Goal: Task Accomplishment & Management: Complete application form

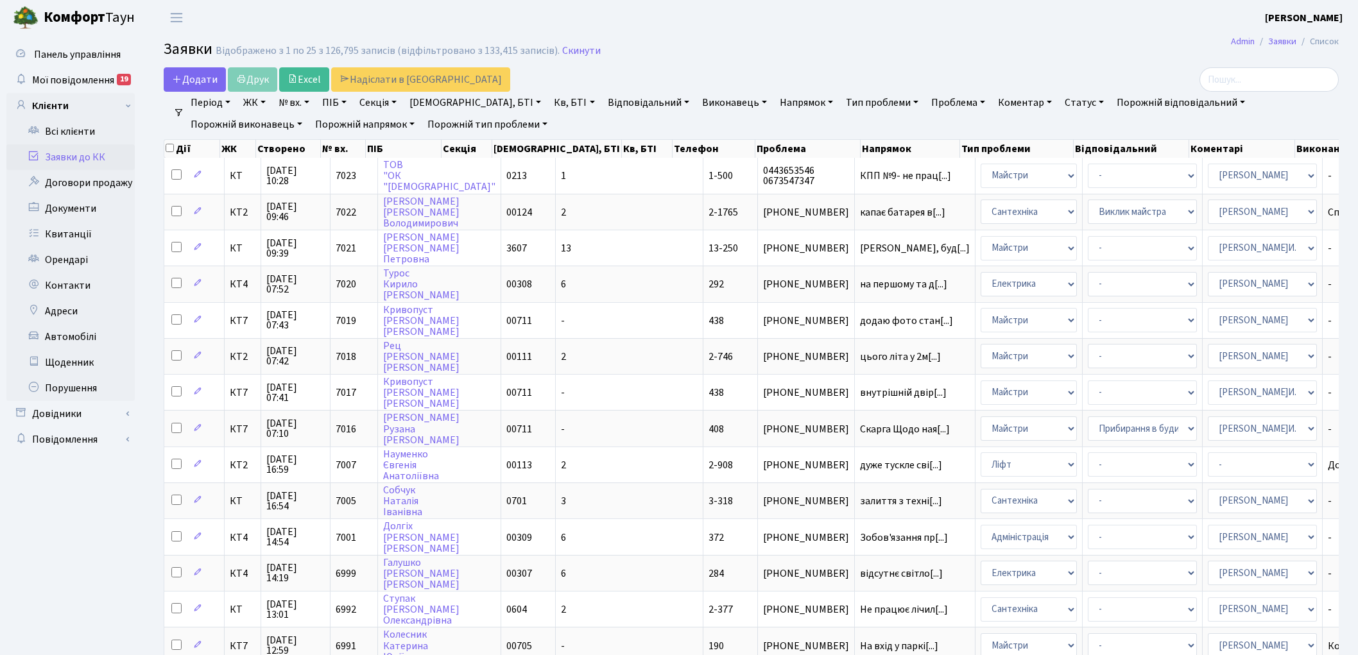
select select "25"
click at [178, 74] on icon at bounding box center [177, 79] width 10 height 10
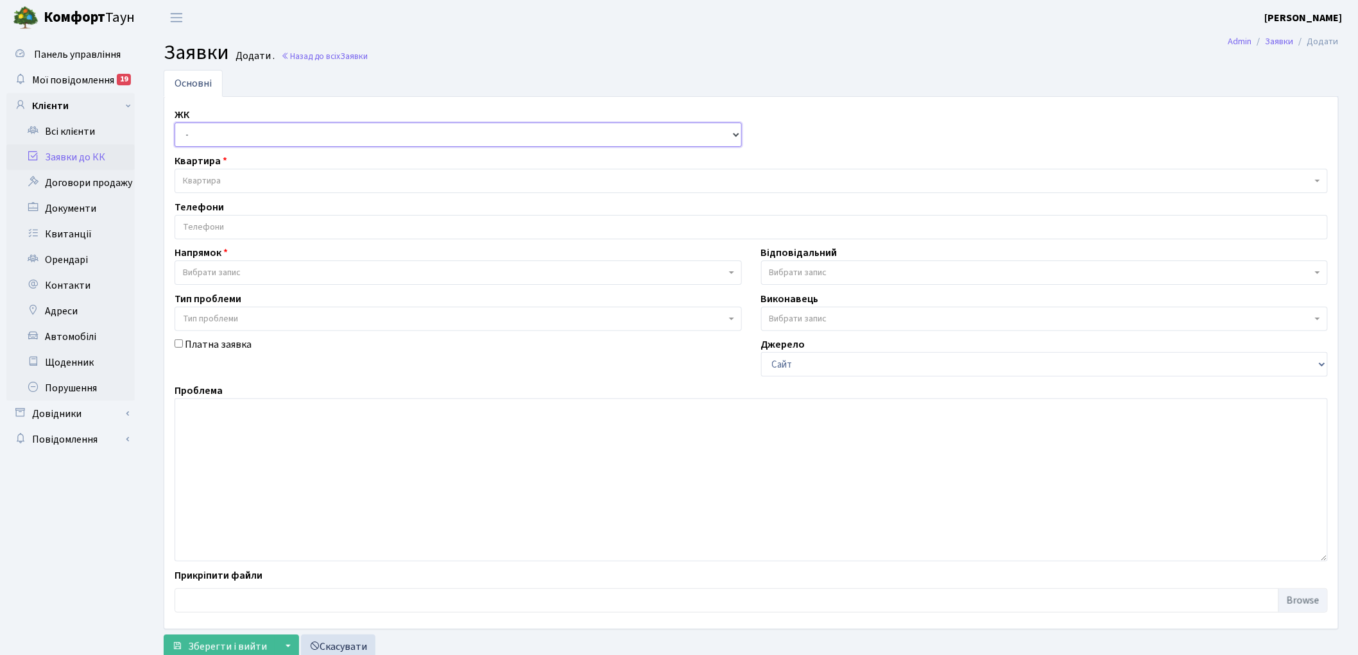
click at [190, 136] on select "- КТ, вул. Регенераторна, 4 КТ2, просп. Соборності, 17 КТ3, вул. Березнева, 16 …" at bounding box center [458, 135] width 567 height 24
select select "271"
click at [175, 123] on select "- КТ, вул. Регенераторна, 4 КТ2, просп. Соборності, 17 КТ3, вул. Березнева, 16 …" at bounding box center [458, 135] width 567 height 24
select select
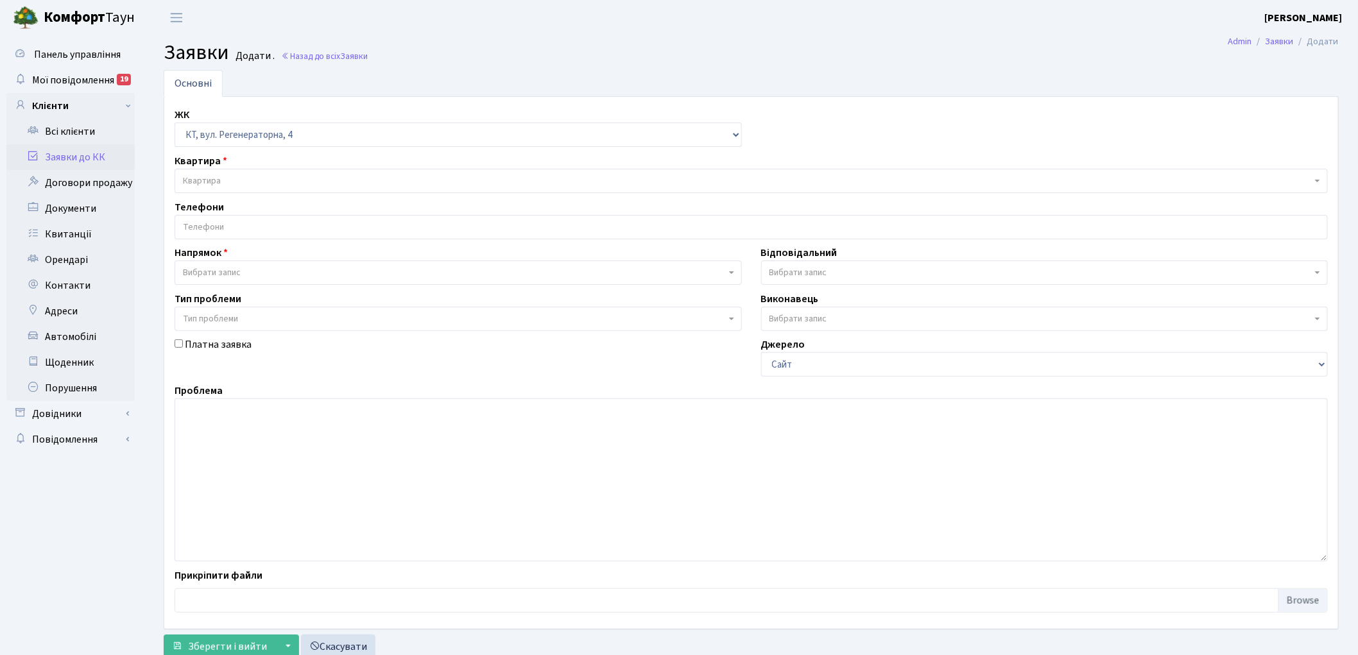
click at [209, 178] on span "Квартира" at bounding box center [202, 181] width 38 height 13
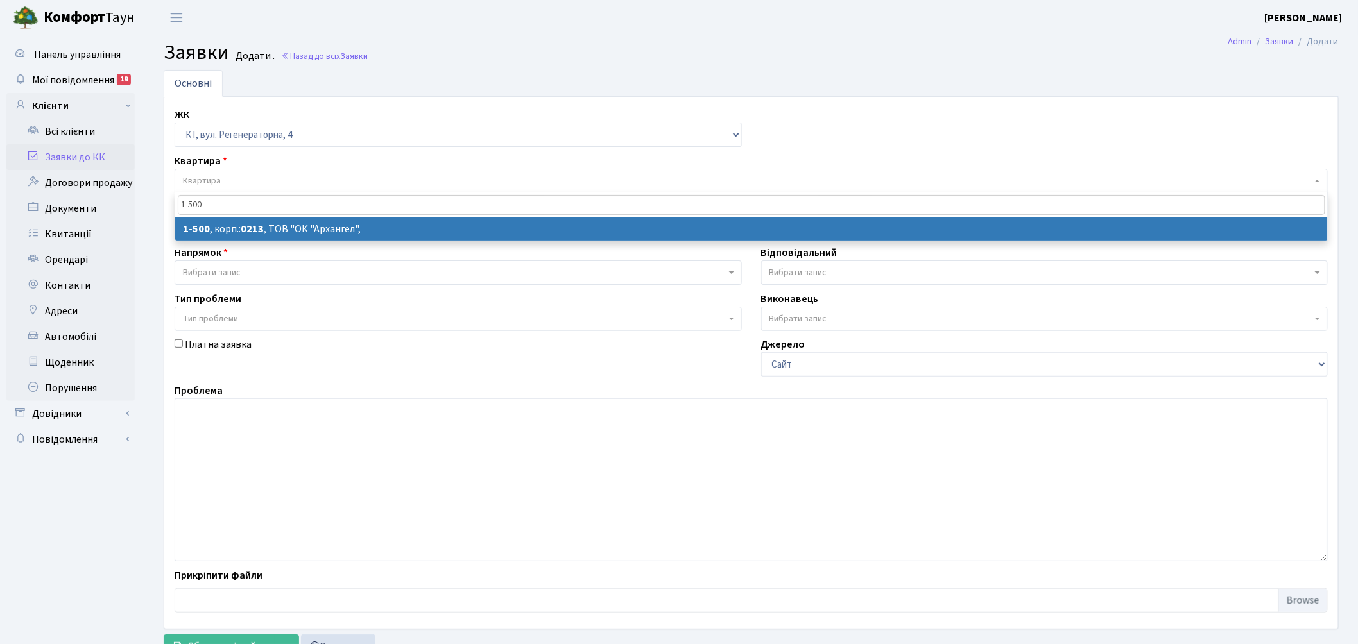
type input "1-500"
select select
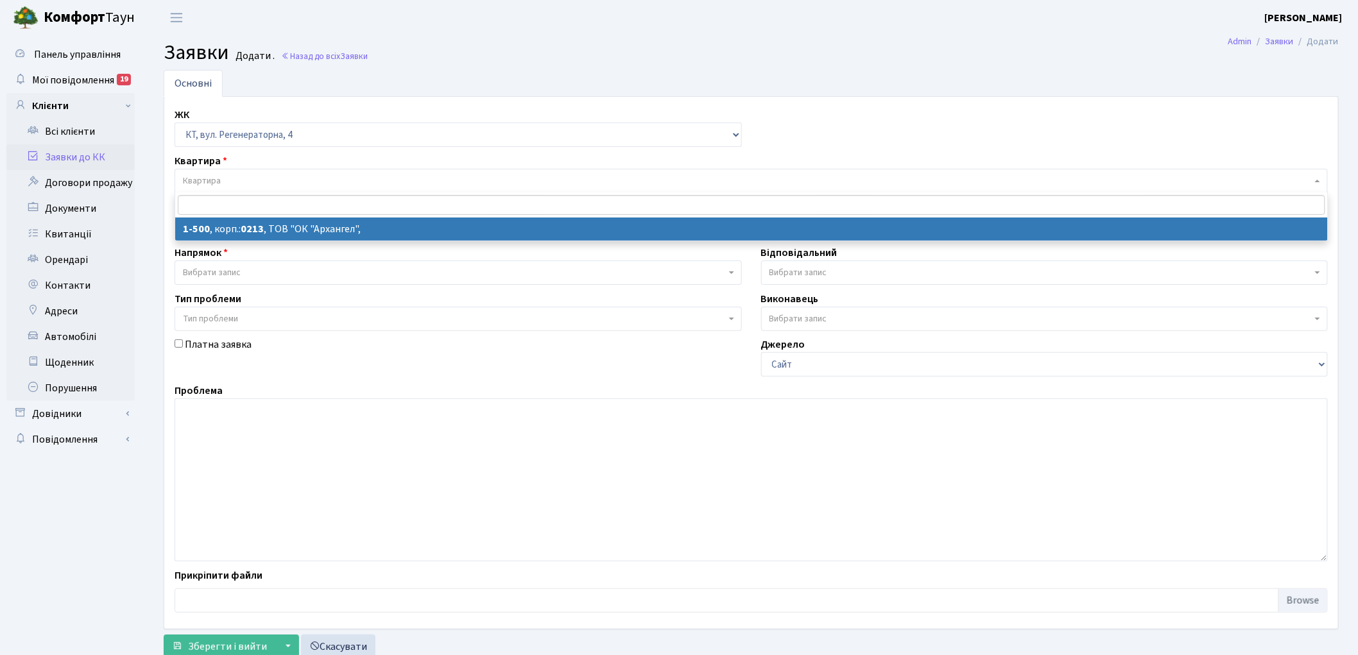
select select "16285"
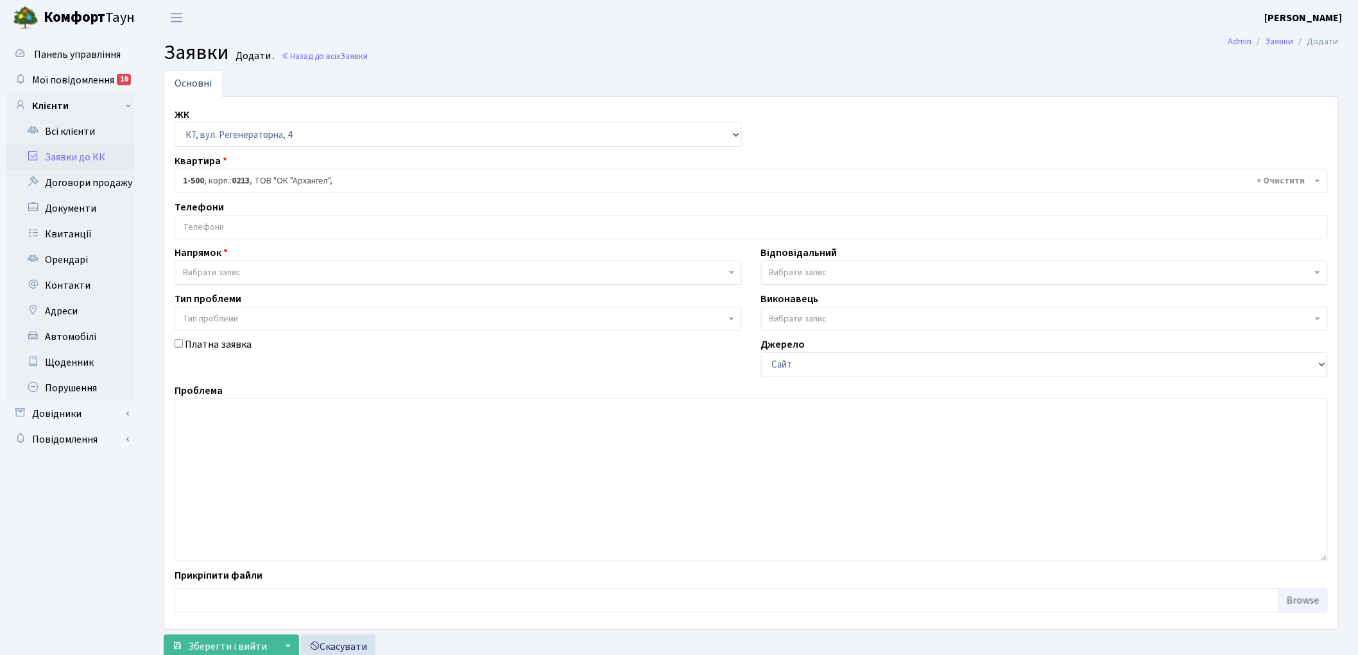
click at [212, 265] on span "Вибрати запис" at bounding box center [458, 273] width 567 height 24
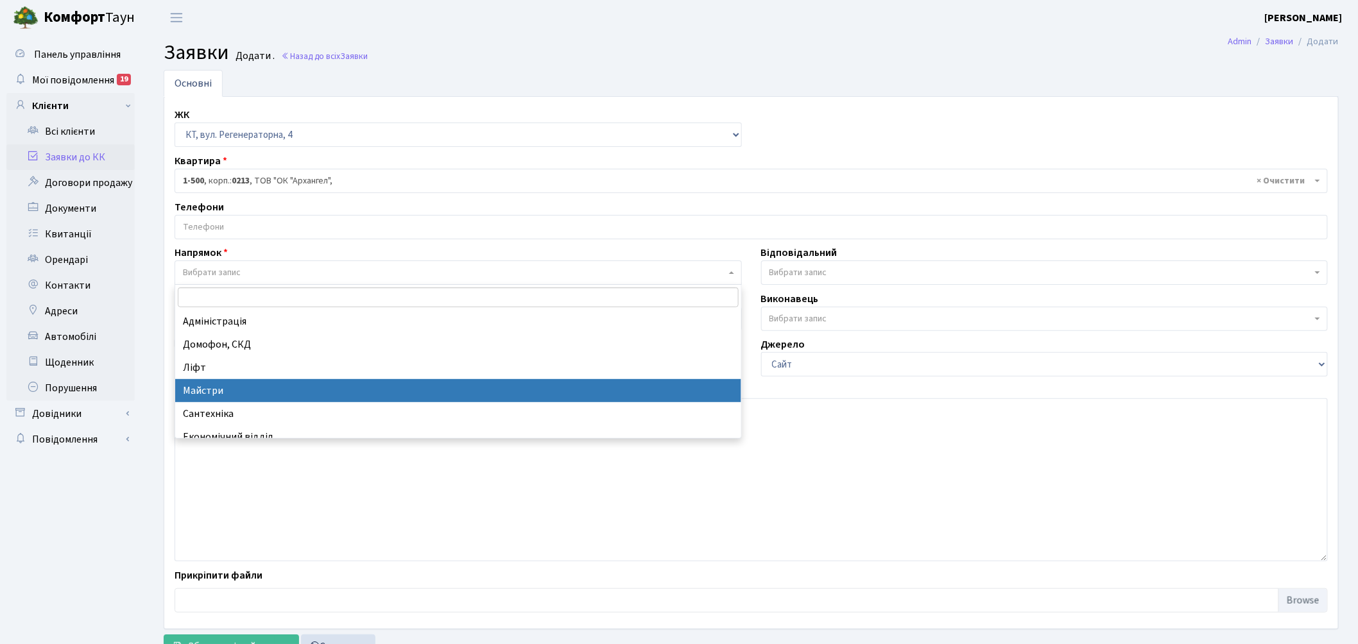
select select "1"
select select
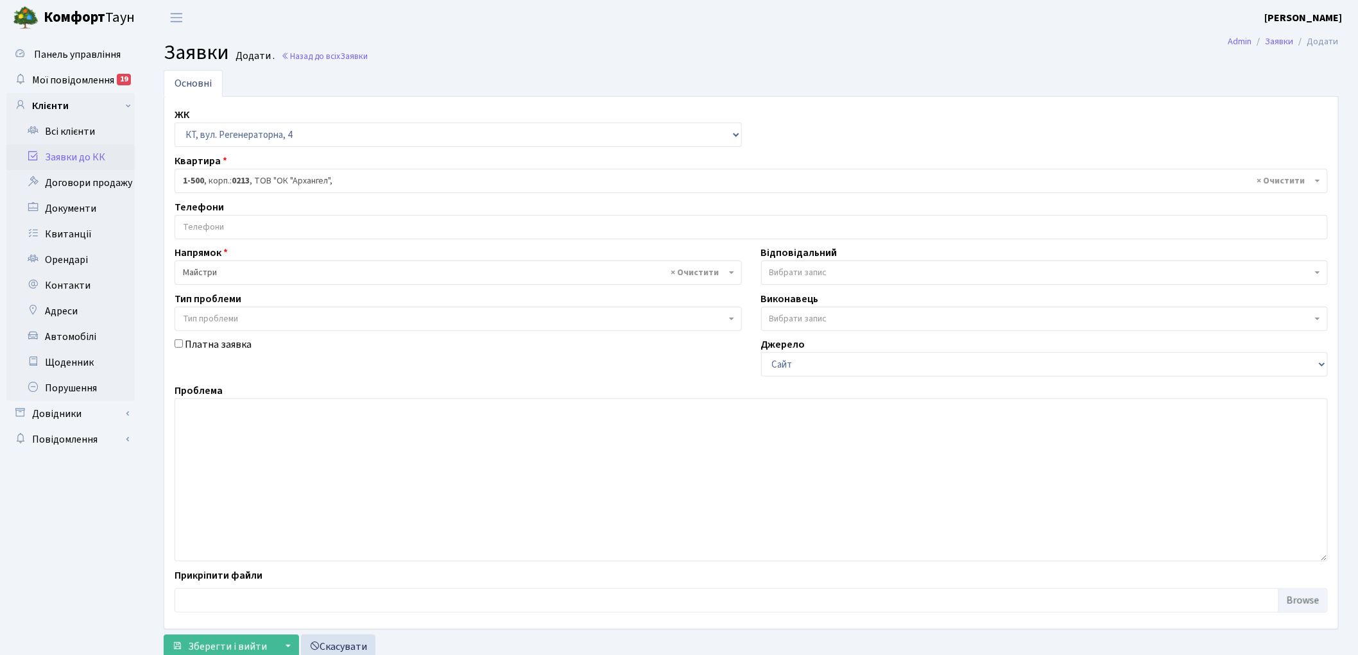
click at [801, 272] on span "Вибрати запис" at bounding box center [798, 272] width 58 height 13
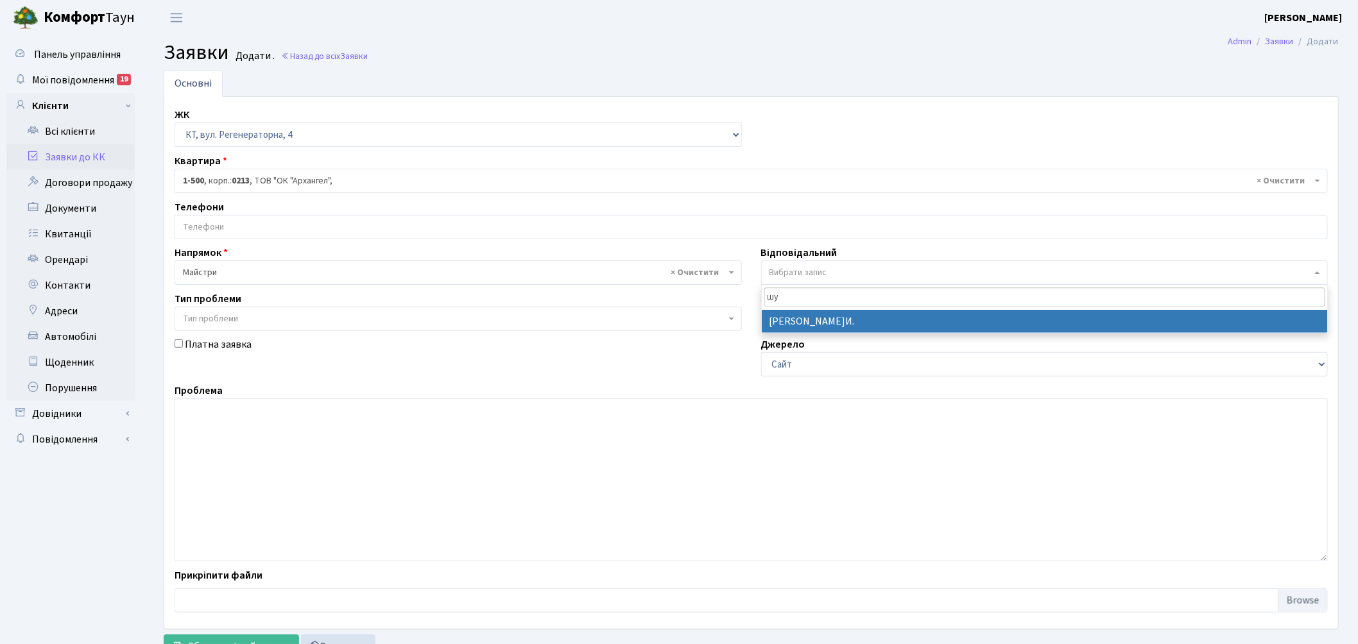
type input "шу"
select select "18"
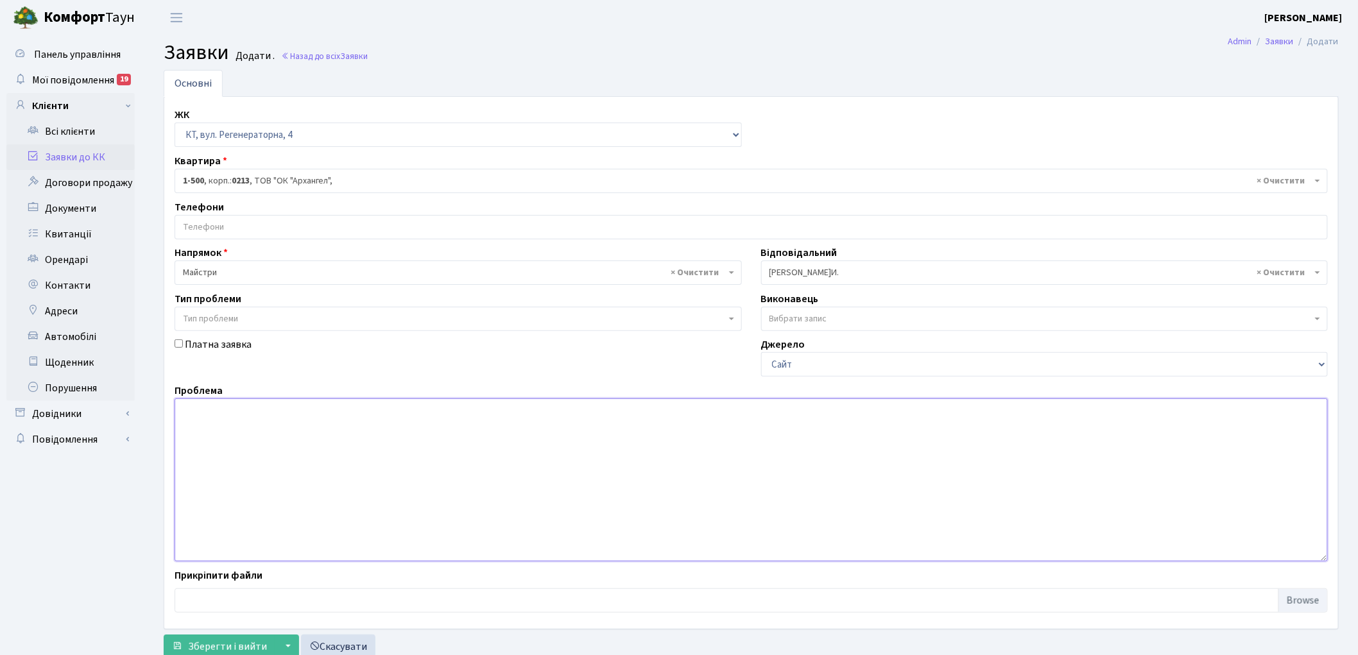
click at [390, 479] on textarea at bounding box center [751, 479] width 1153 height 163
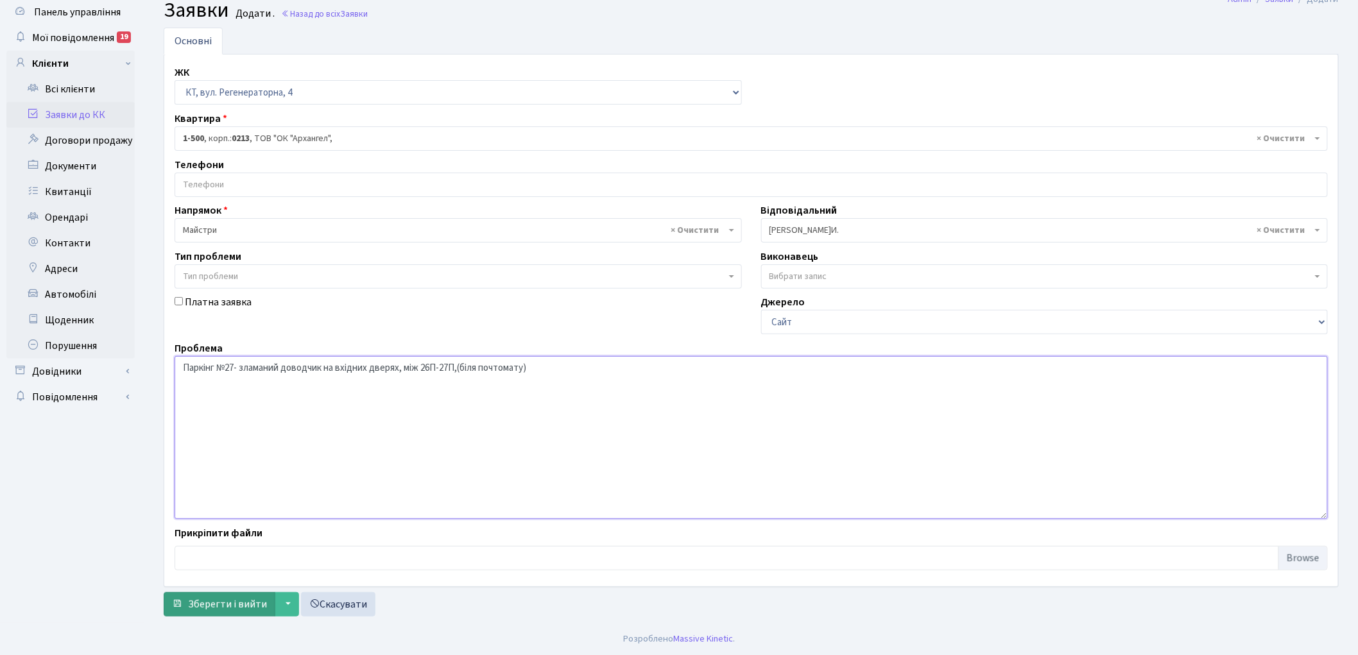
type textarea "Паркінг №27- зламаний доводчик на вхідних дверях, між 26П-27П,(біля почтомату)"
click at [199, 612] on button "Зберегти і вийти" at bounding box center [220, 604] width 112 height 24
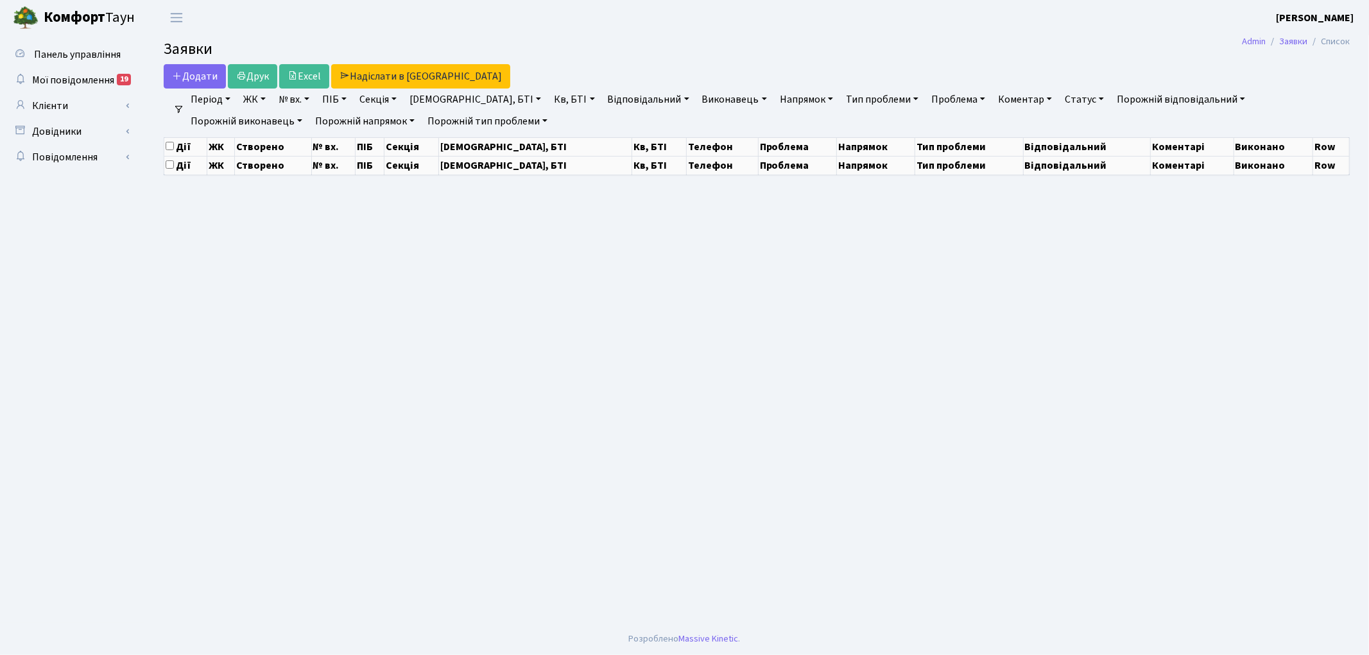
select select "25"
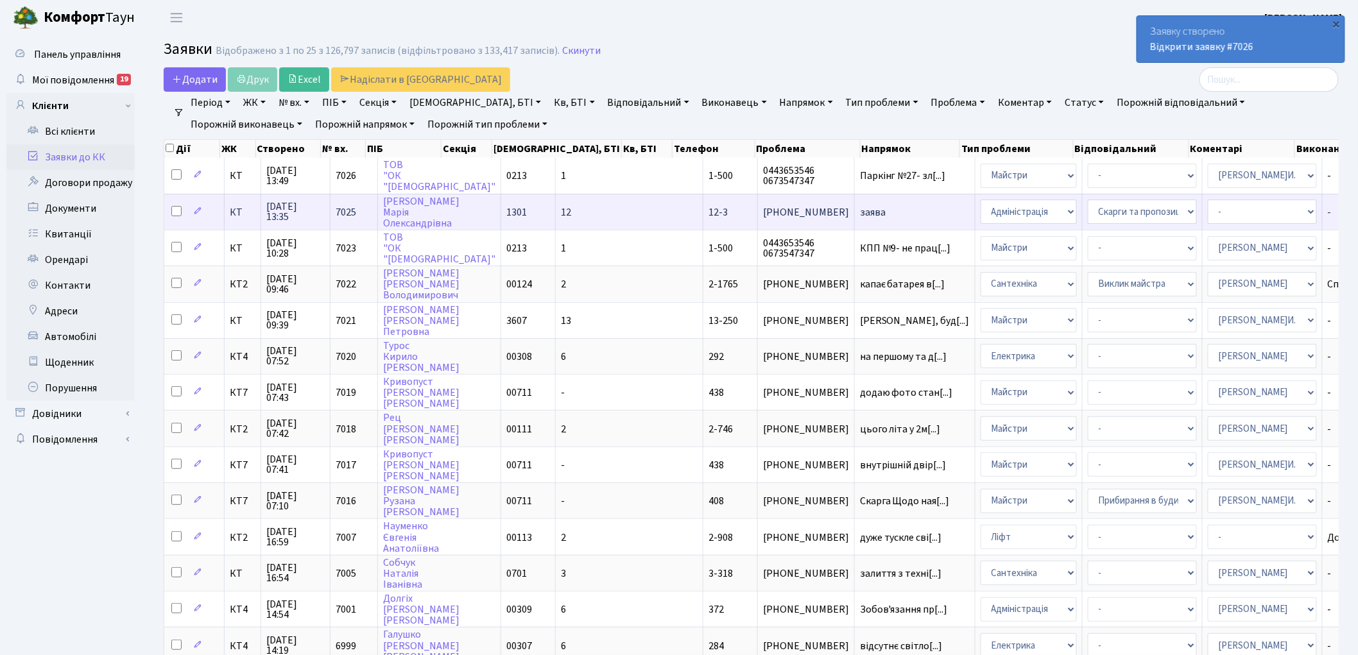
click at [352, 206] on span "7025" at bounding box center [346, 212] width 21 height 14
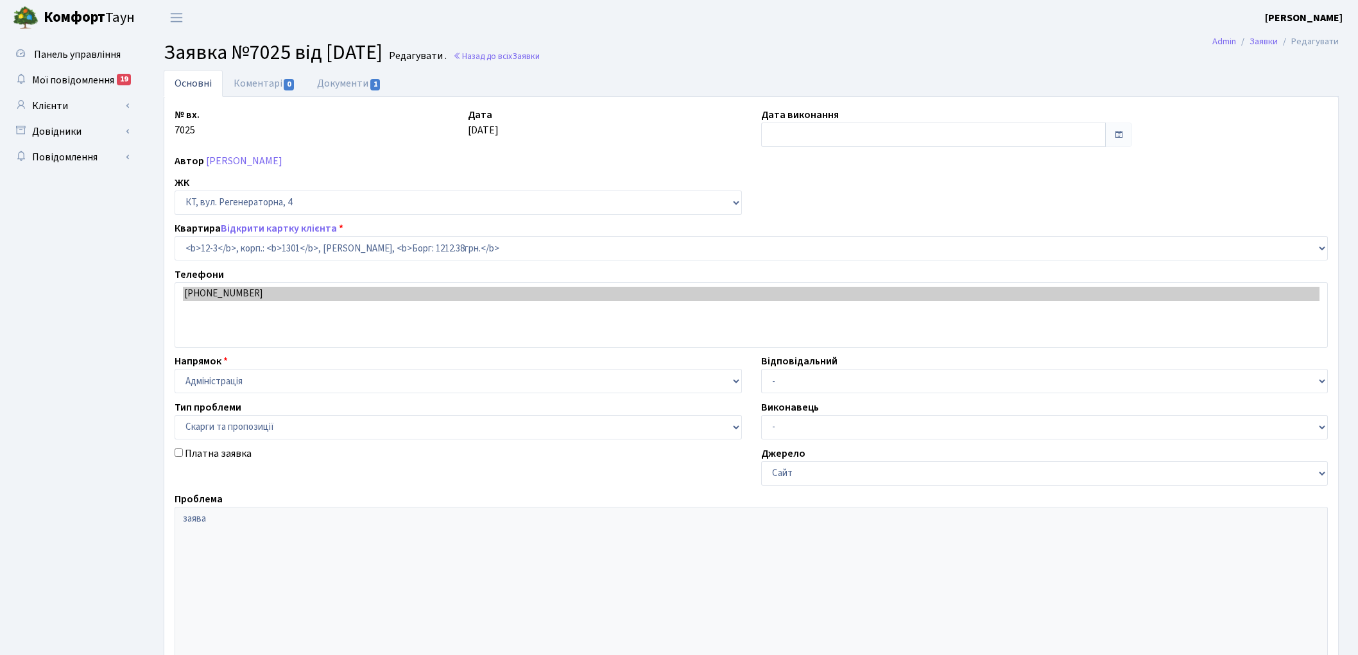
select select "7110"
select select "55"
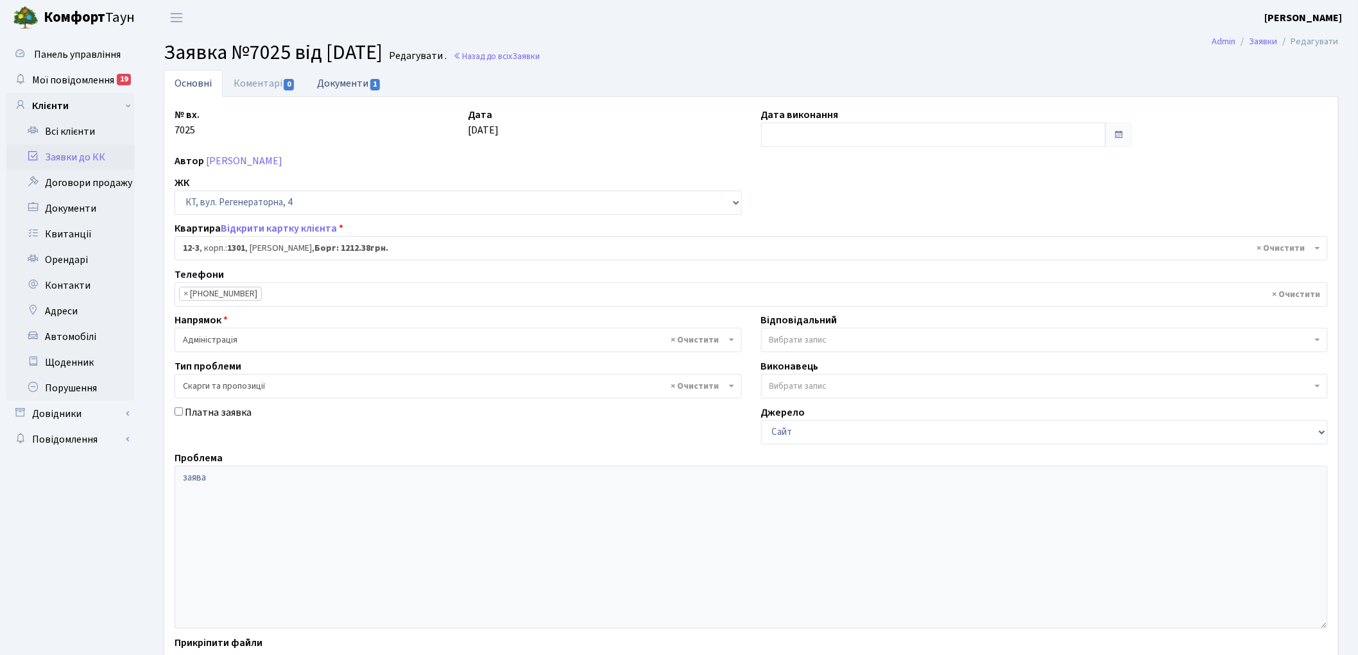
click at [348, 87] on link "Документи 1" at bounding box center [349, 83] width 86 height 26
select select "25"
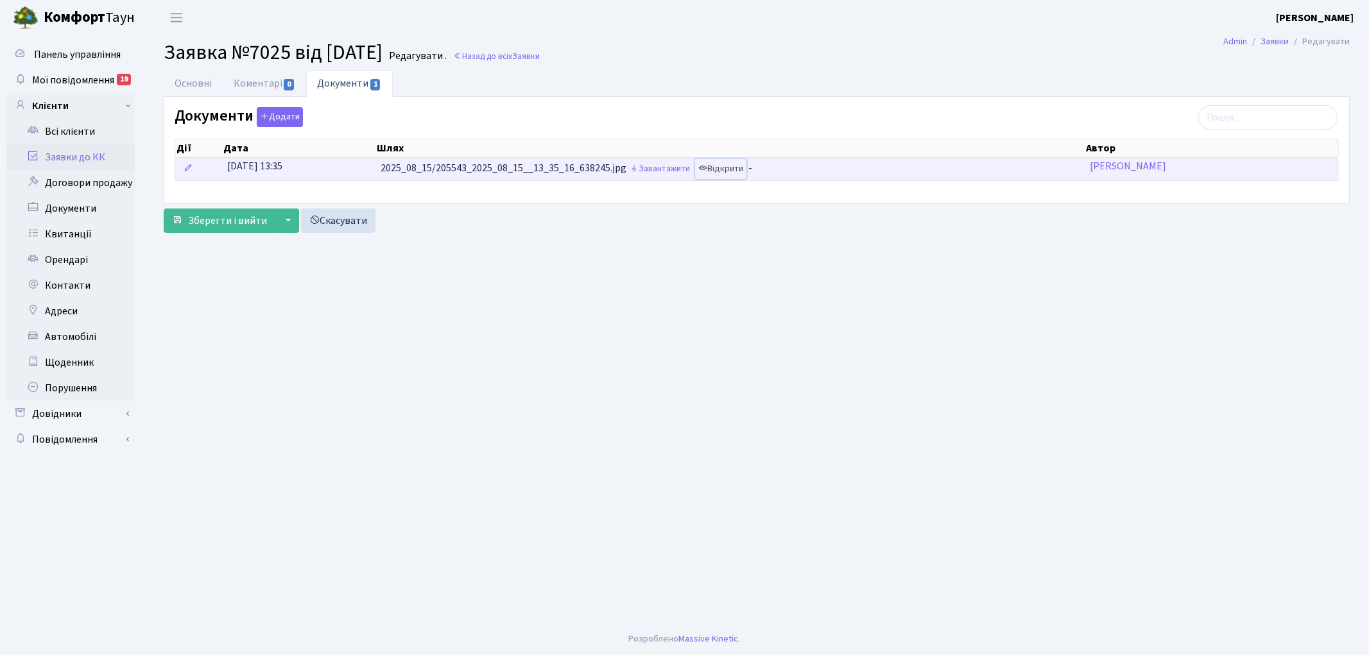
click at [725, 167] on link "Відкрити" at bounding box center [720, 169] width 51 height 20
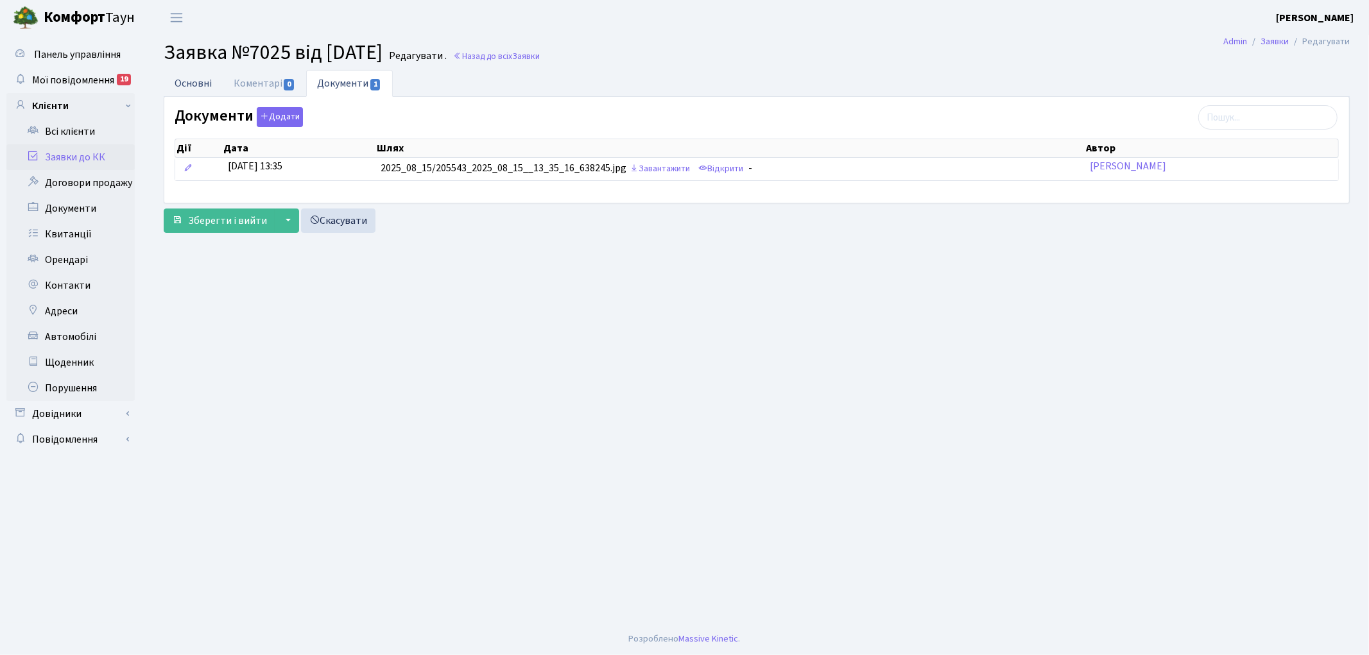
click at [193, 82] on link "Основні" at bounding box center [193, 83] width 59 height 26
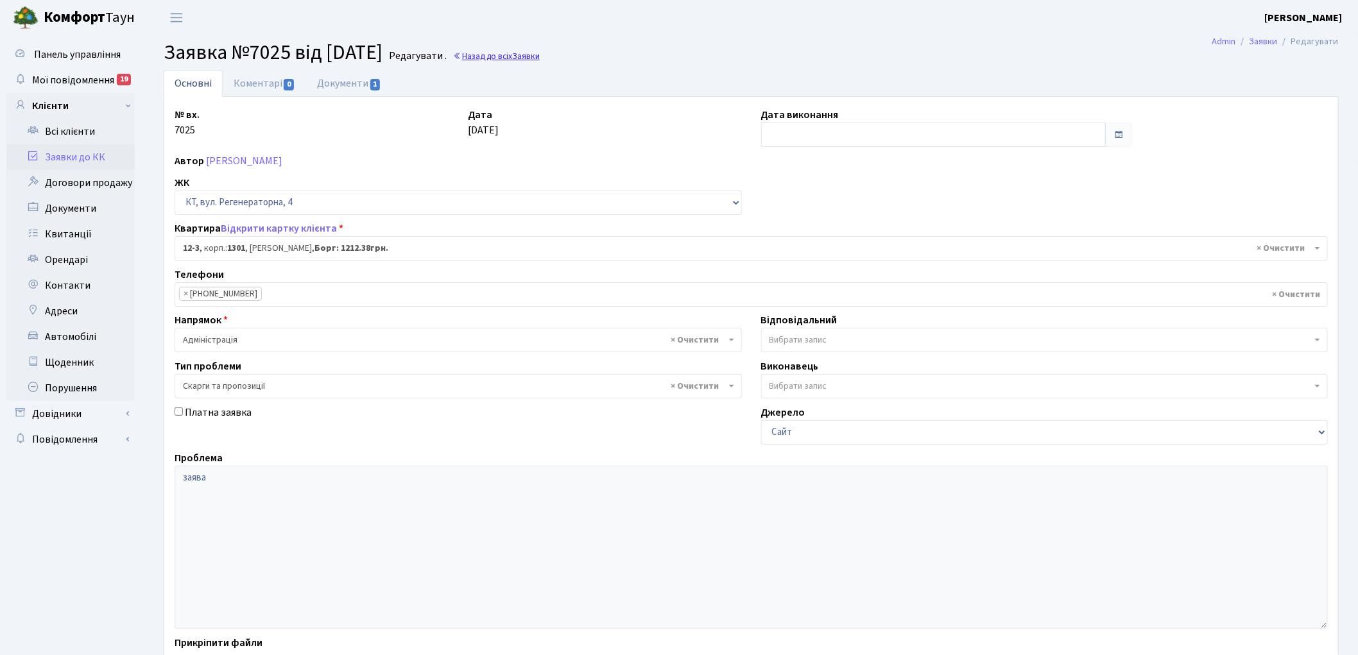
click at [529, 53] on link "Назад до всіх Заявки" at bounding box center [496, 56] width 87 height 12
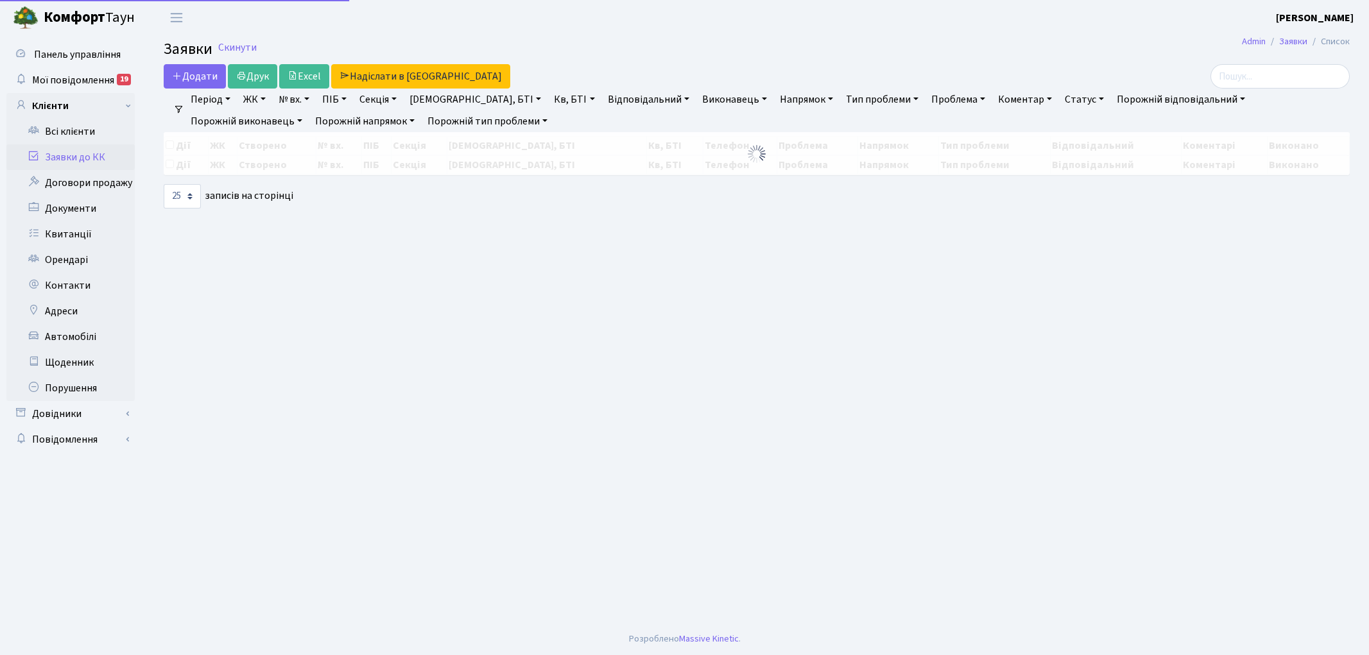
select select "25"
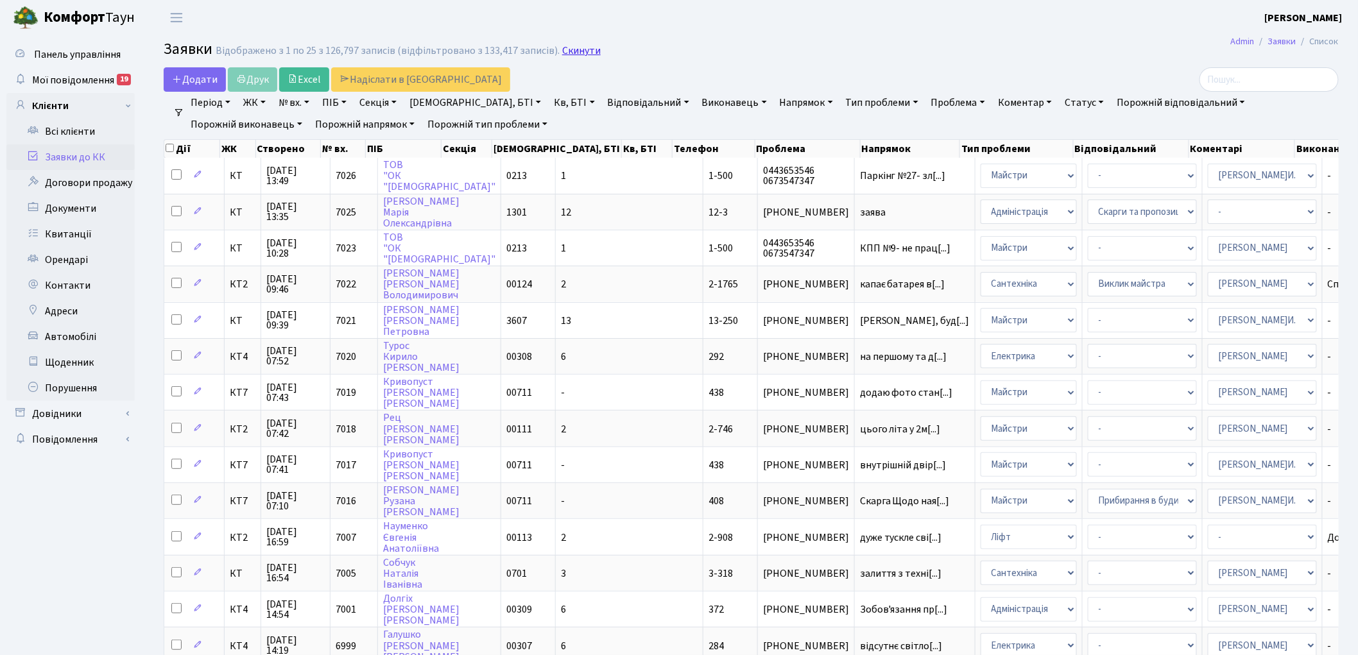
click at [567, 47] on link "Скинути" at bounding box center [581, 51] width 39 height 12
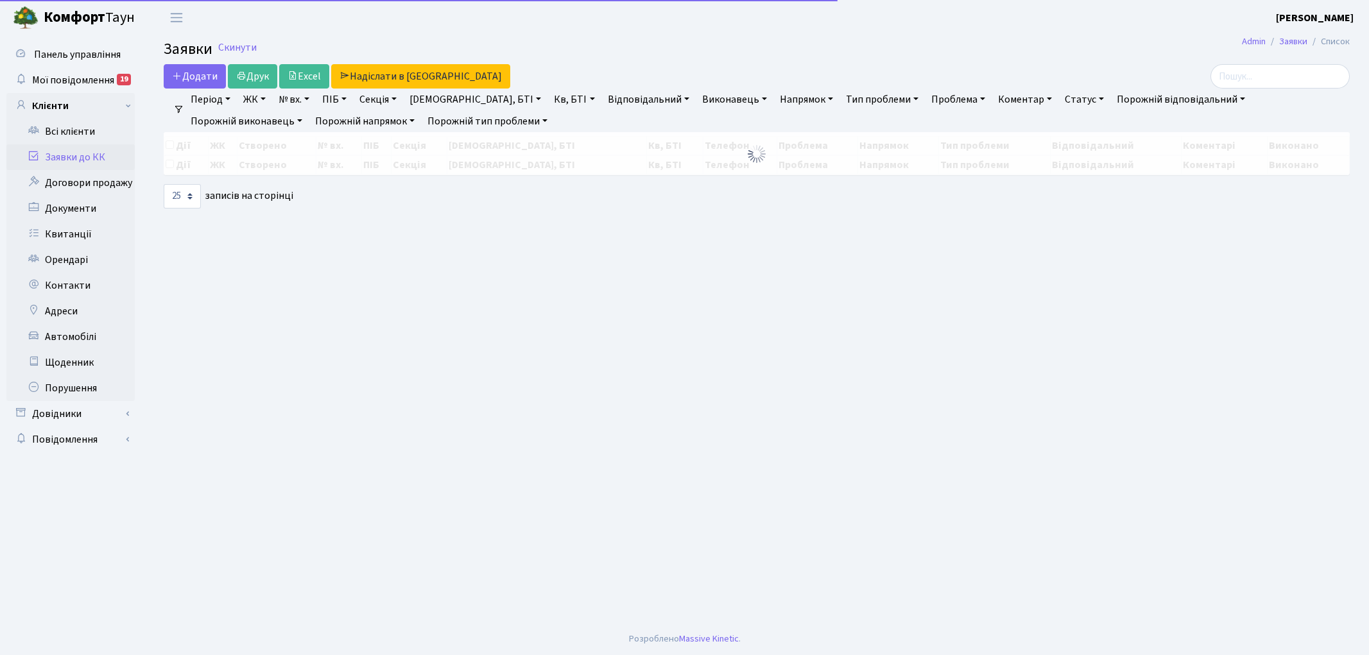
select select "25"
